Goal: Transaction & Acquisition: Purchase product/service

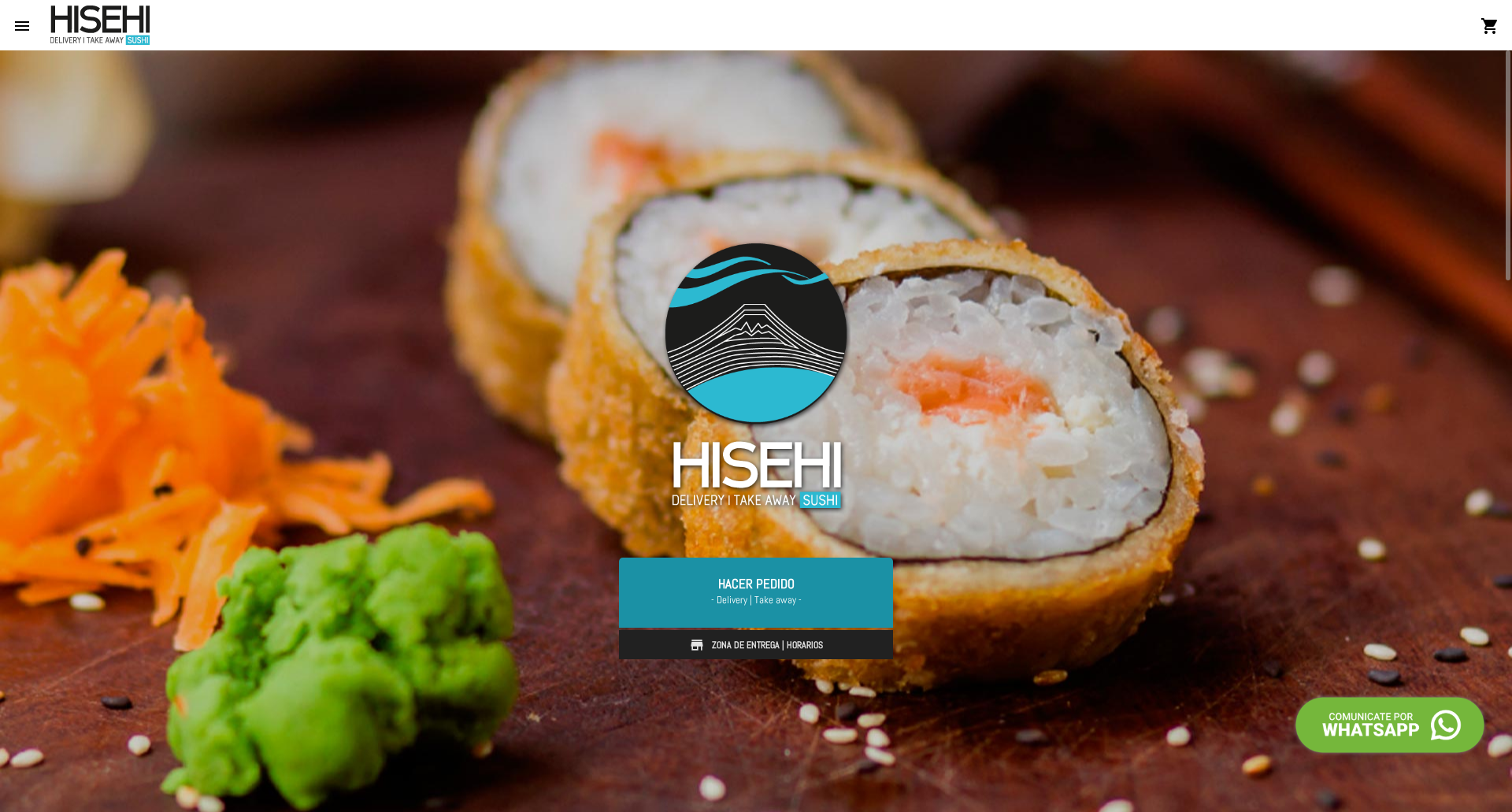
click at [784, 590] on link "Hacer Pedido - Delivery | Take away -" at bounding box center [756, 593] width 274 height 70
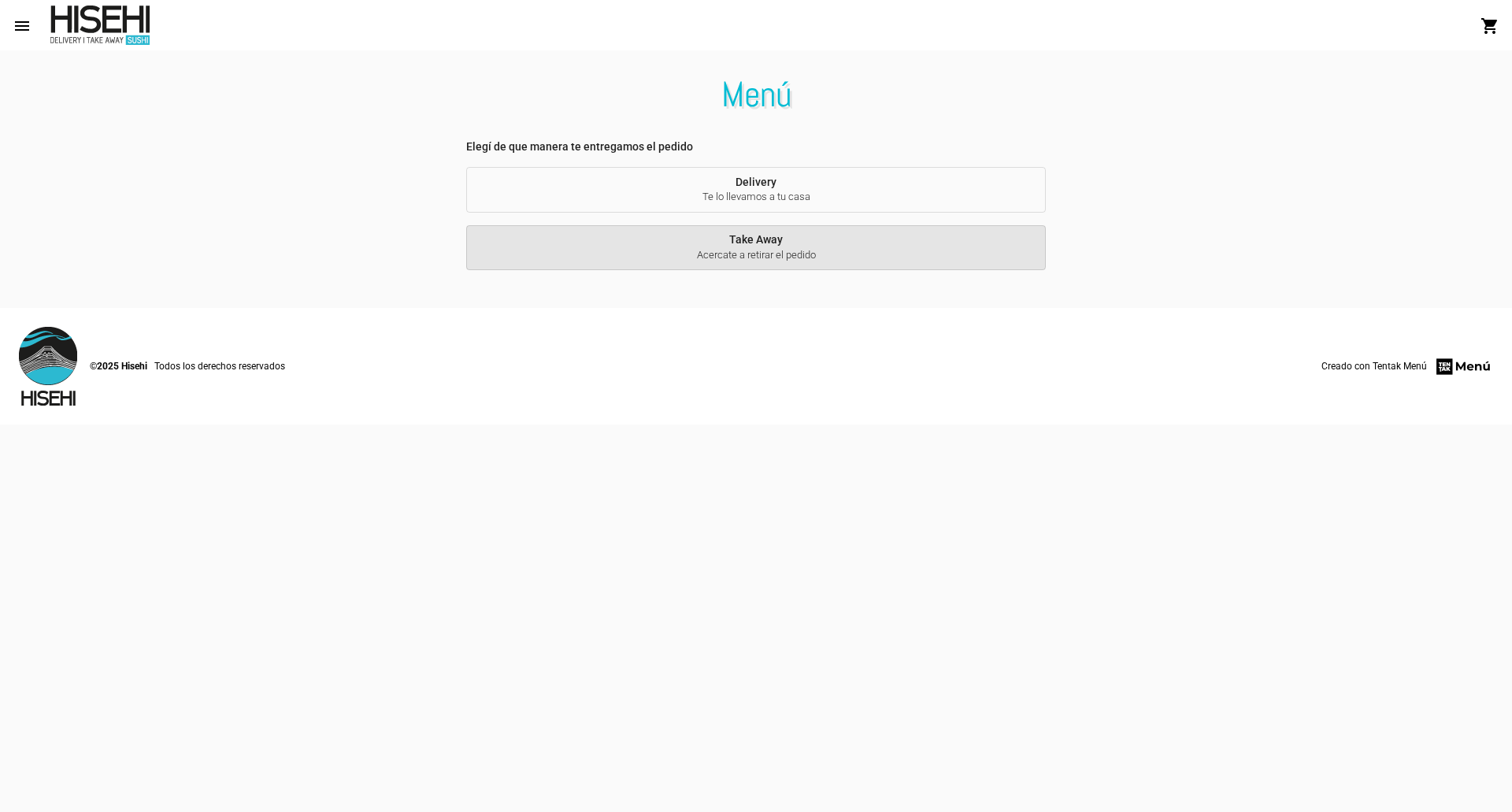
click at [756, 245] on span "Take Away Acercate a retirar el pedido" at bounding box center [756, 248] width 554 height 29
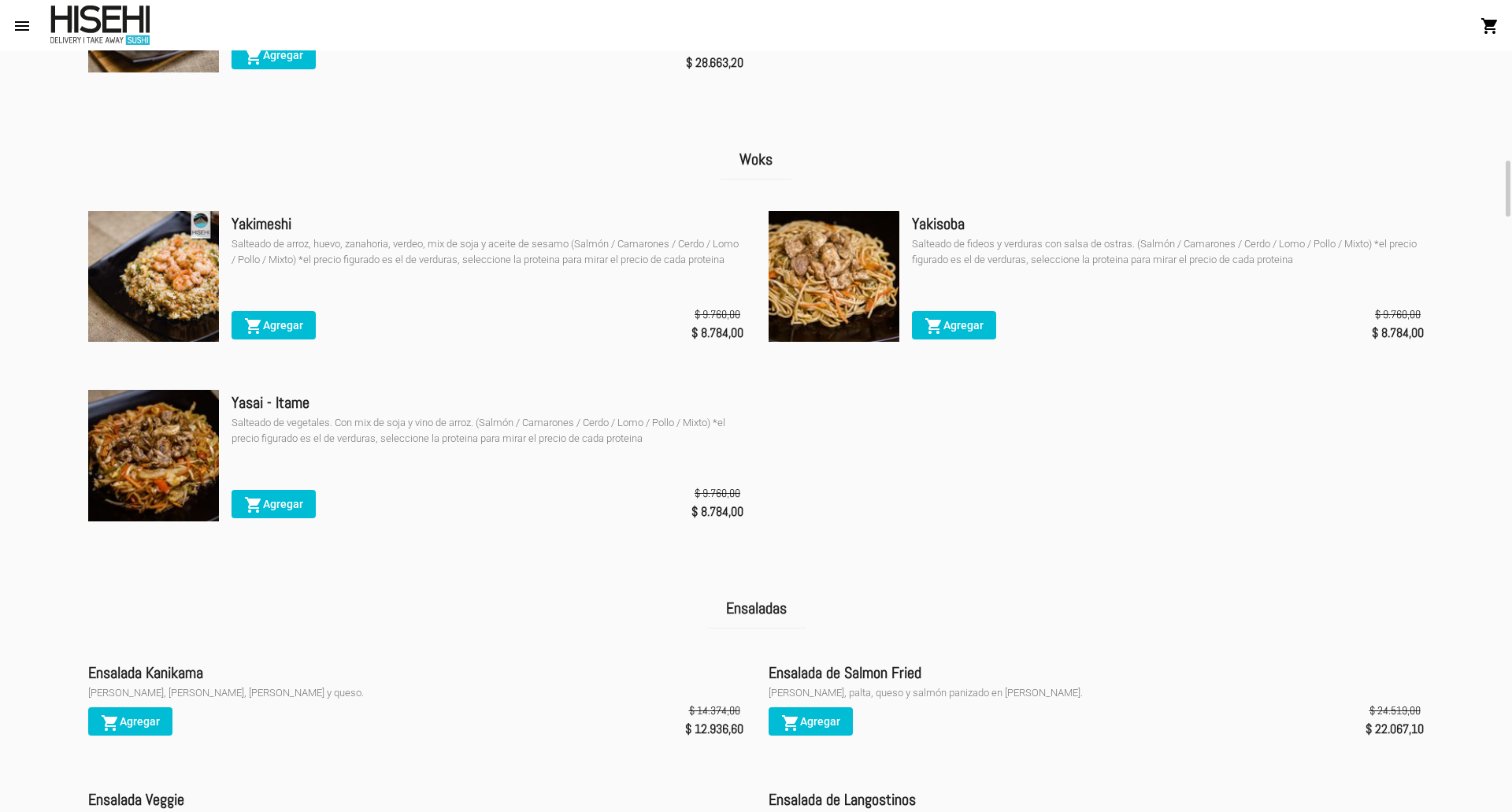
scroll to position [2364, 0]
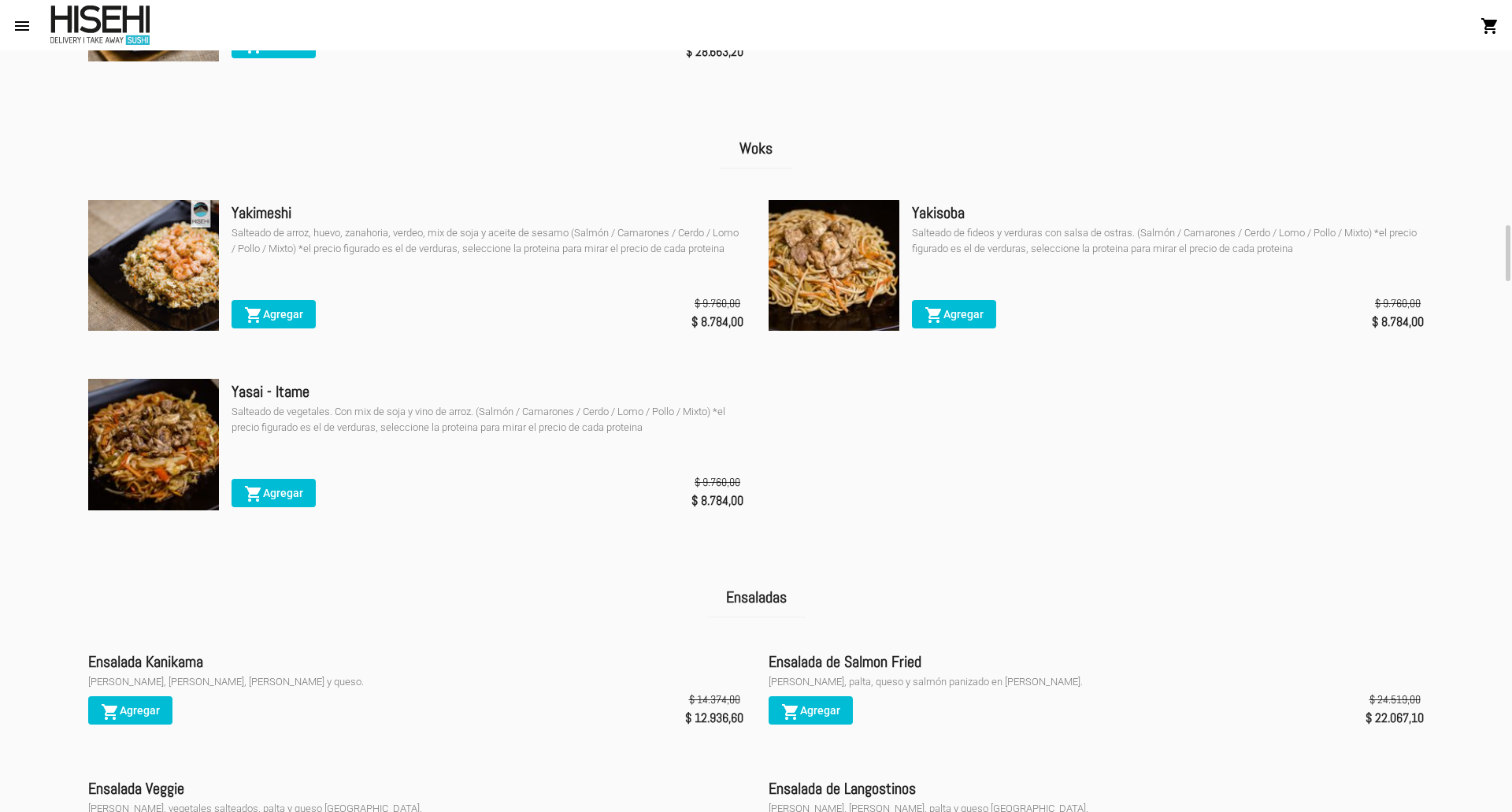
click at [862, 260] on img at bounding box center [834, 266] width 131 height 131
click at [975, 317] on span "shopping_cart Agregar" at bounding box center [954, 315] width 59 height 12
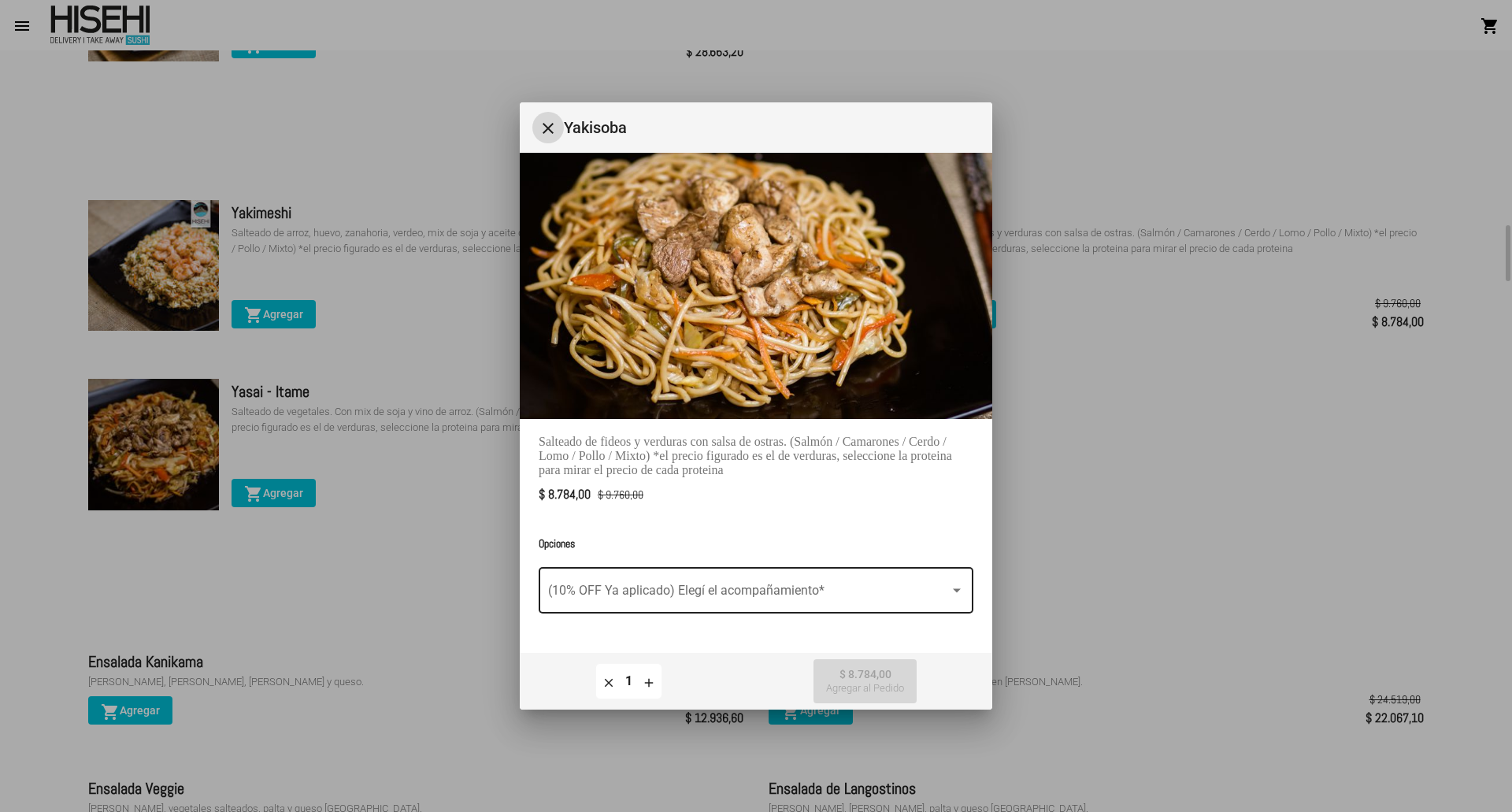
click at [939, 600] on span at bounding box center [748, 595] width 402 height 14
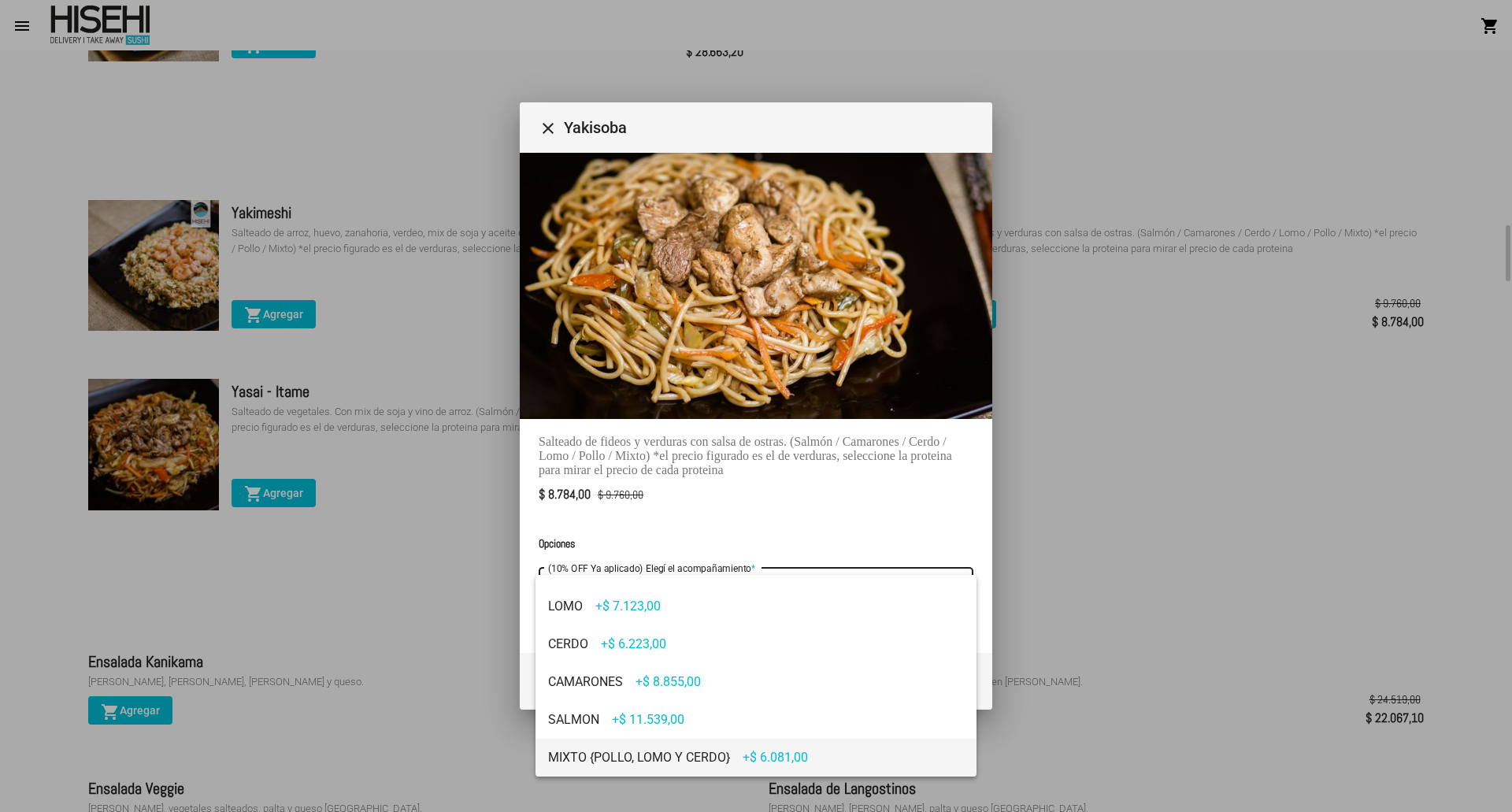
scroll to position [0, 0]
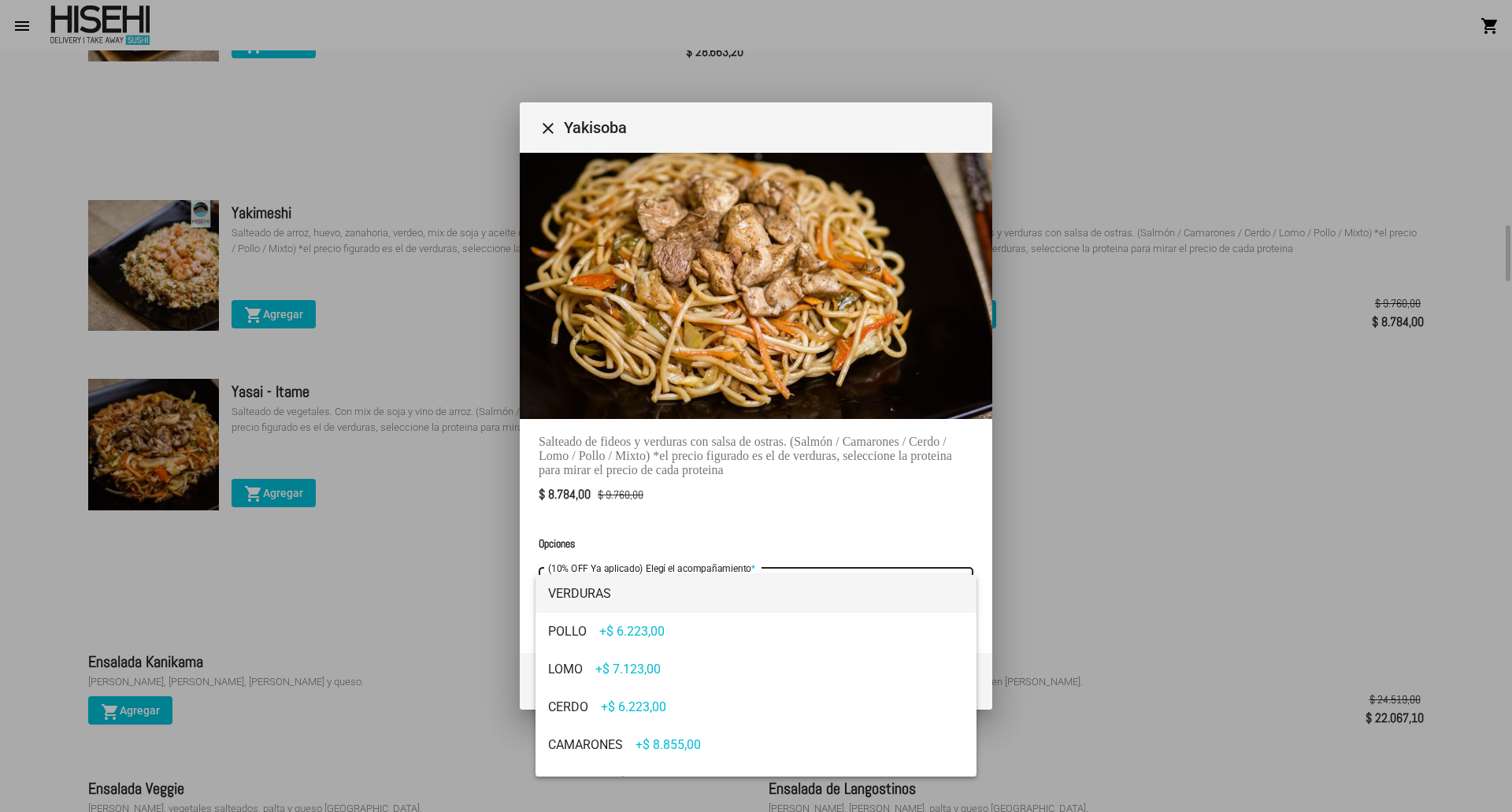
click at [552, 124] on div at bounding box center [756, 406] width 1512 height 812
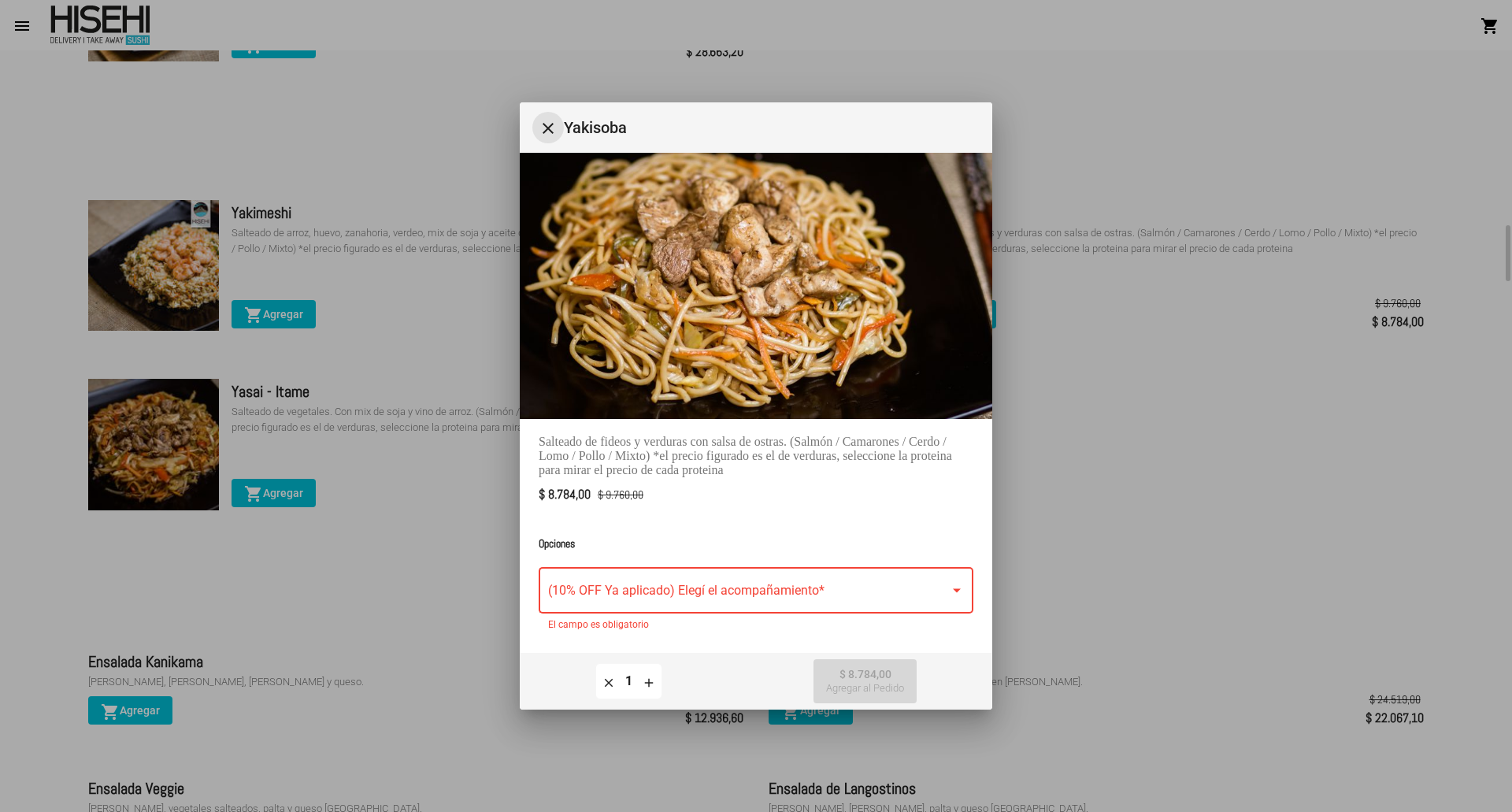
click at [545, 129] on mat-icon "close" at bounding box center [548, 127] width 19 height 19
